Goal: Find specific page/section: Find specific page/section

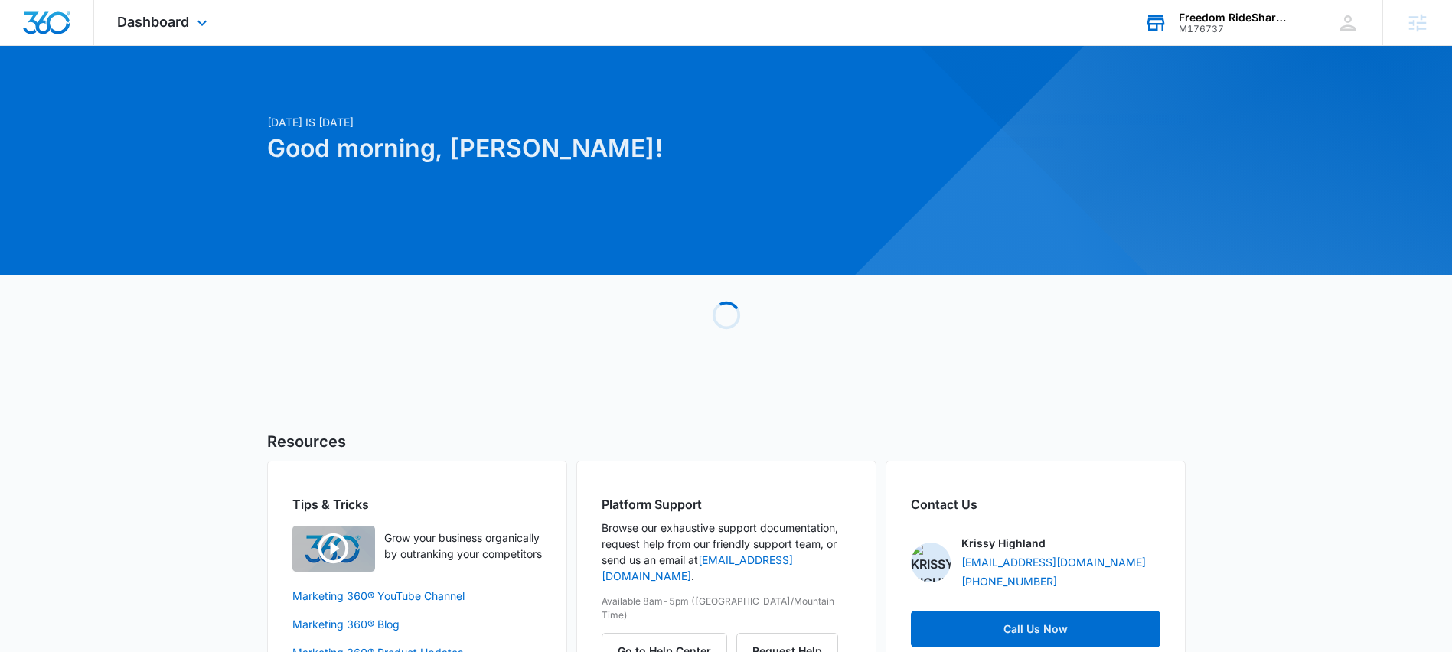
click at [1253, 1] on div "Freedom RideShare Rentals M176737 Your Accounts View All" at bounding box center [1216, 22] width 191 height 45
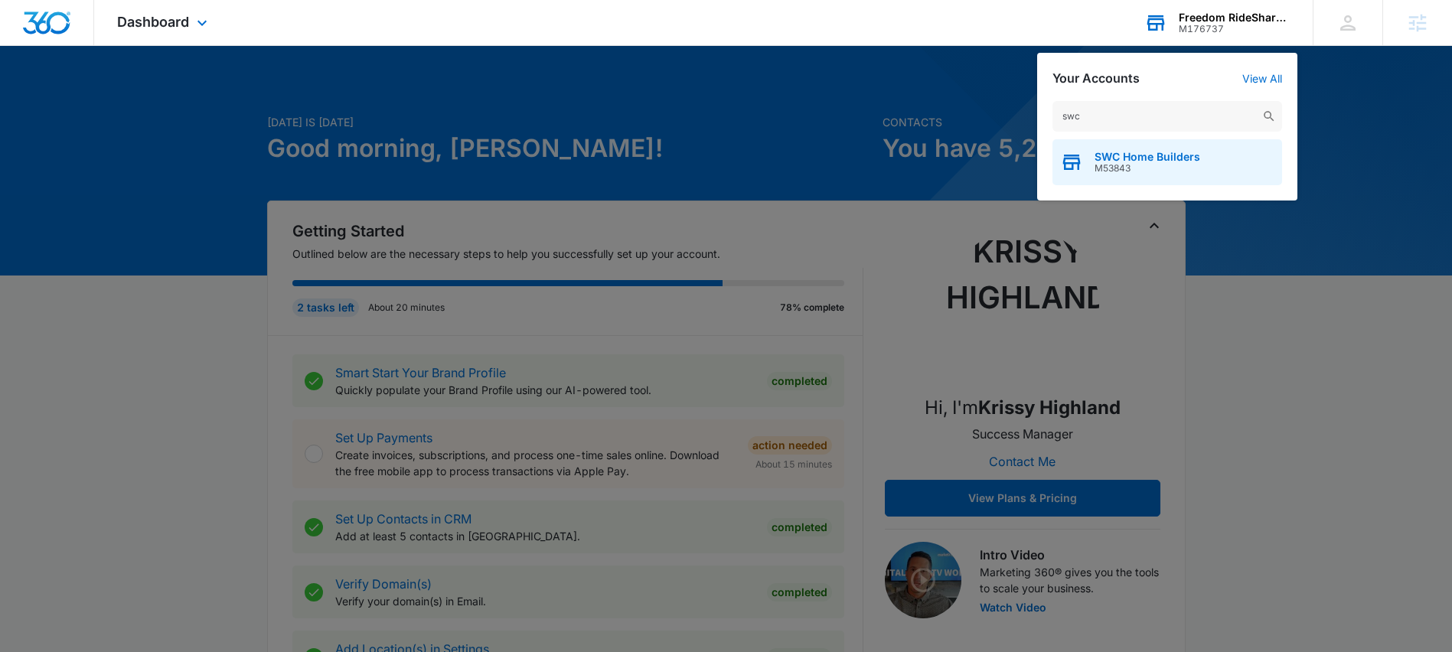
type input "swc"
click at [1149, 151] on span "SWC Home Builders" at bounding box center [1147, 157] width 106 height 12
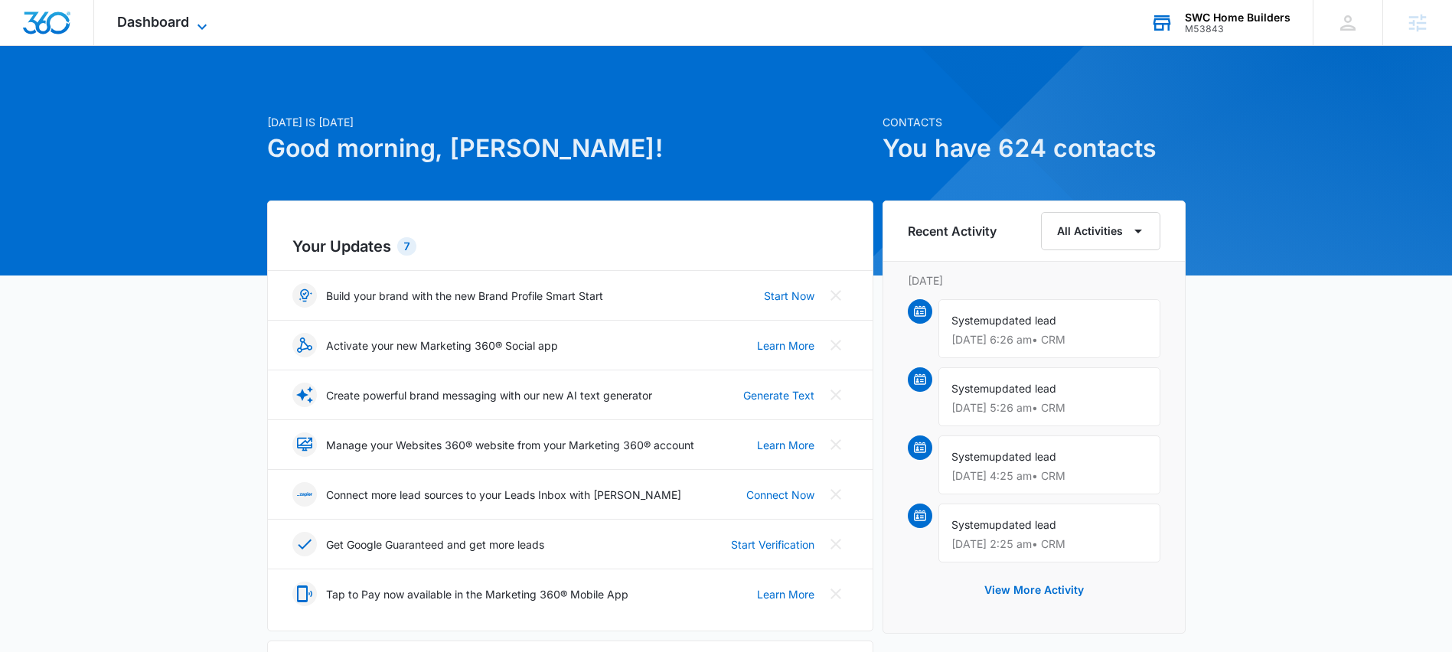
click at [201, 28] on icon at bounding box center [202, 27] width 18 height 18
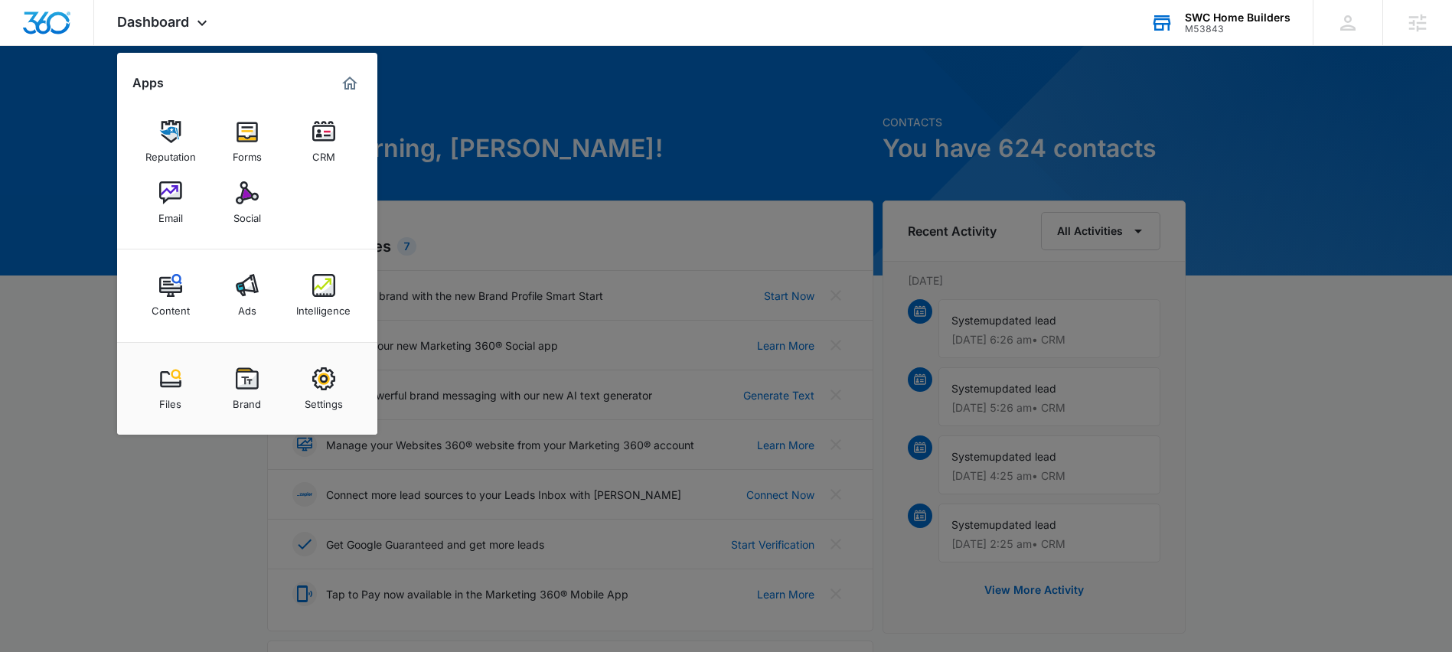
click at [324, 288] on img at bounding box center [323, 285] width 23 height 23
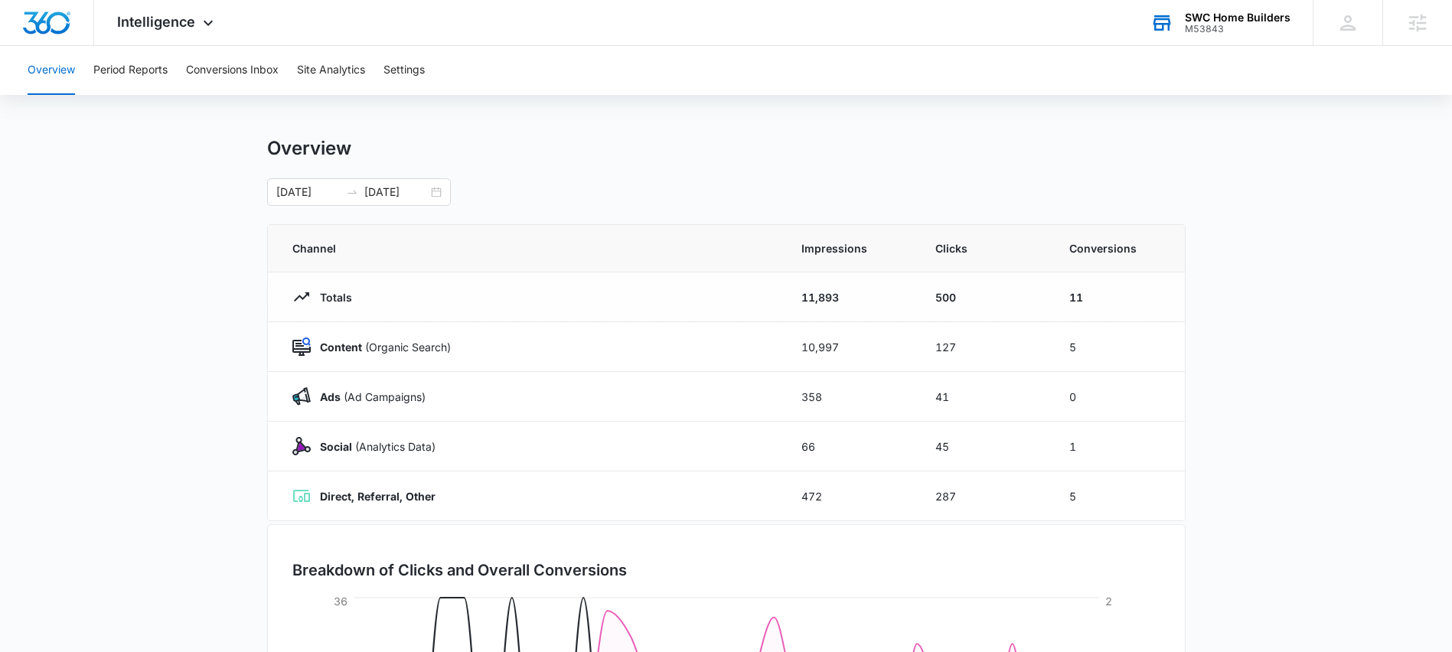
scroll to position [18, 0]
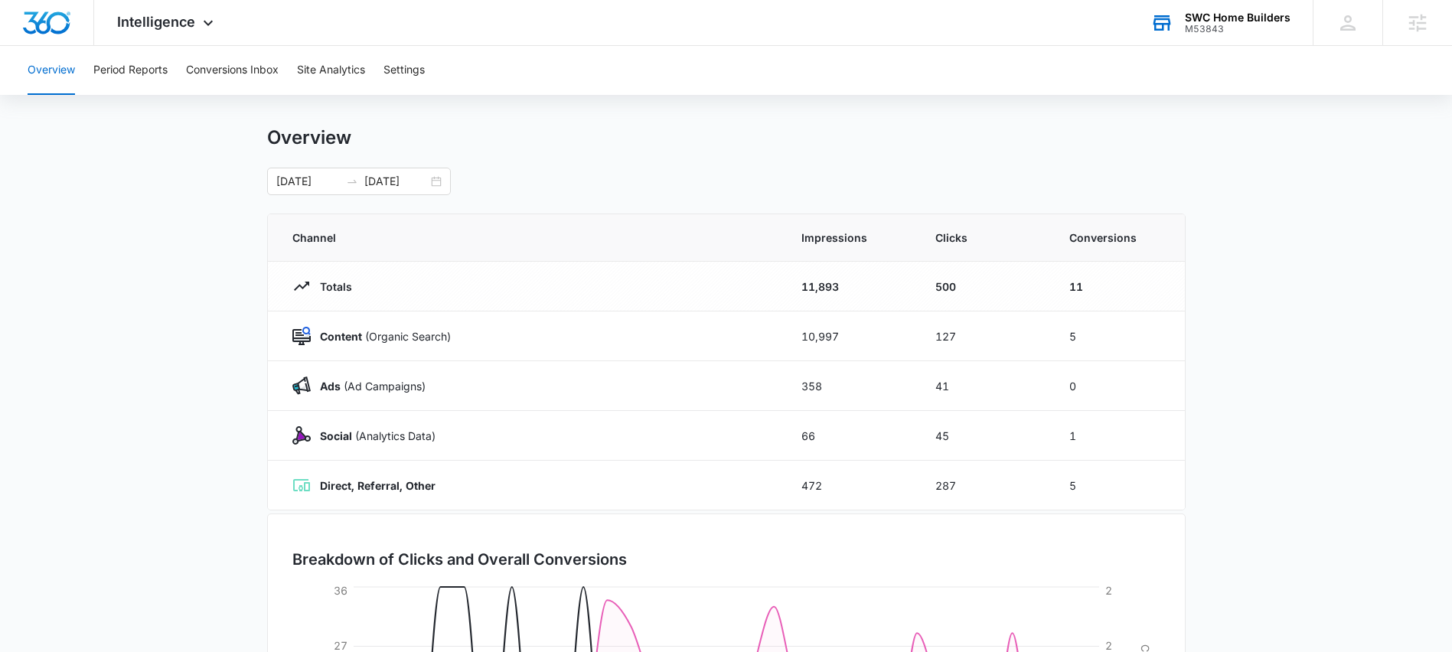
click at [966, 161] on div "Overview 09/06/2025 10/06/2025" at bounding box center [726, 160] width 918 height 69
